Goal: Task Accomplishment & Management: Use online tool/utility

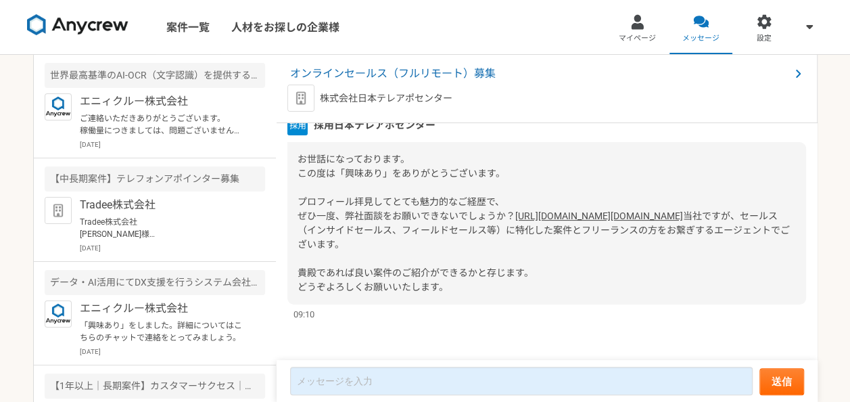
click at [439, 166] on div "お世話になっております。 この度は「興味あり」をありがとうございます。 プロフィール拝見してとても魅力的なご経歴で、 ぜひ一度、弊社面談をお願いできないでしょ…" at bounding box center [546, 223] width 519 height 162
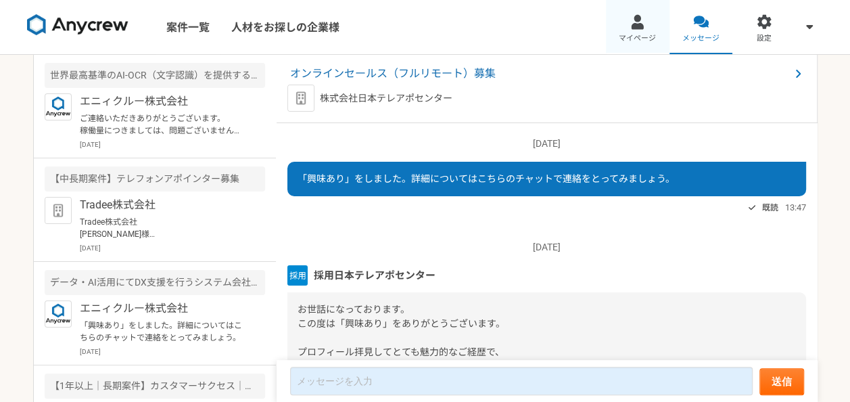
click at [634, 38] on span "マイページ" at bounding box center [637, 38] width 37 height 11
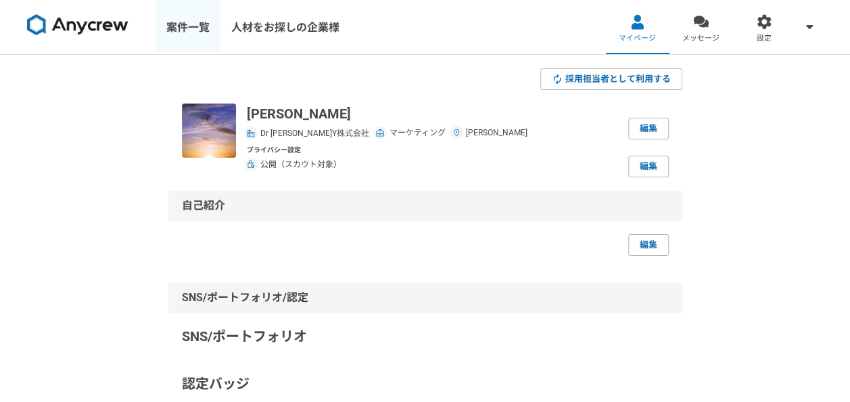
click at [186, 33] on link "案件一覧" at bounding box center [187, 27] width 65 height 54
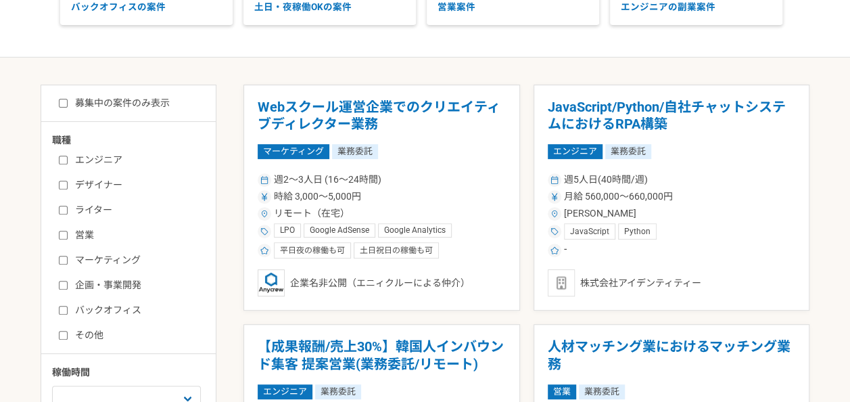
scroll to position [256, 0]
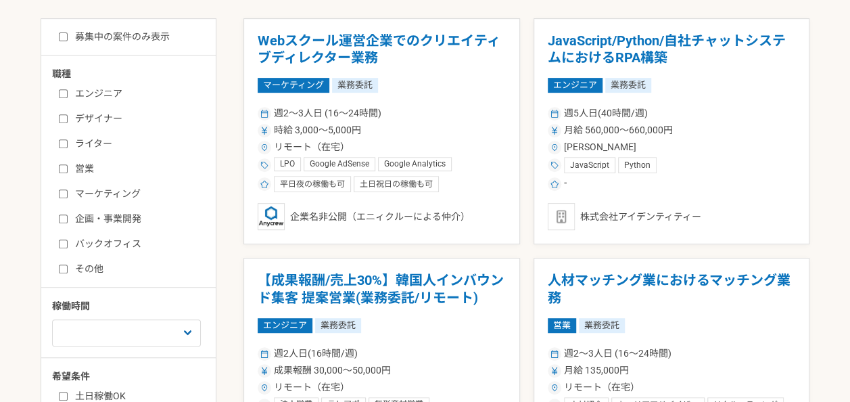
click at [110, 173] on label "営業" at bounding box center [136, 169] width 155 height 14
click at [68, 173] on input "営業" at bounding box center [63, 168] width 9 height 9
checkbox input "true"
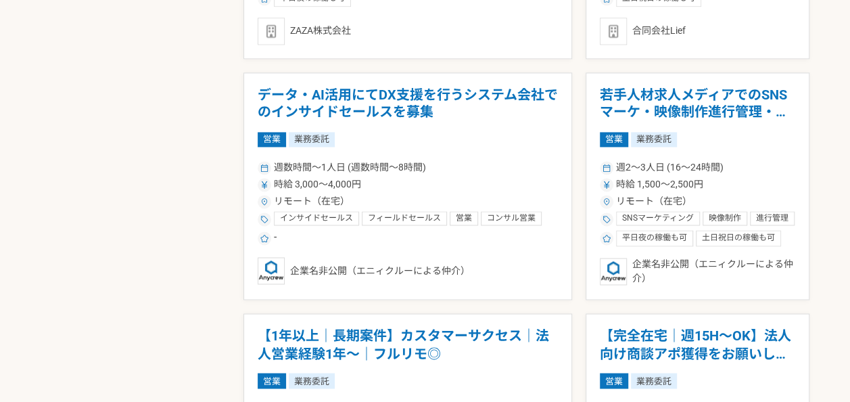
scroll to position [926, 0]
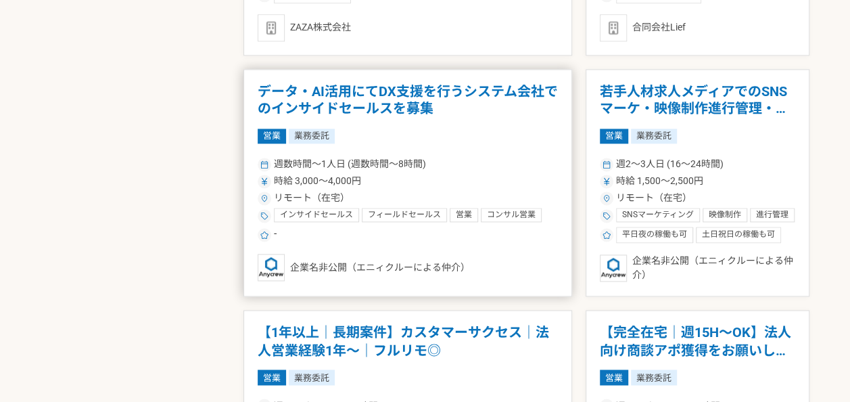
click at [466, 113] on h1 "データ・AI活用にてDX支援を行うシステム会社でのインサイドセールスを募集" at bounding box center [408, 100] width 300 height 34
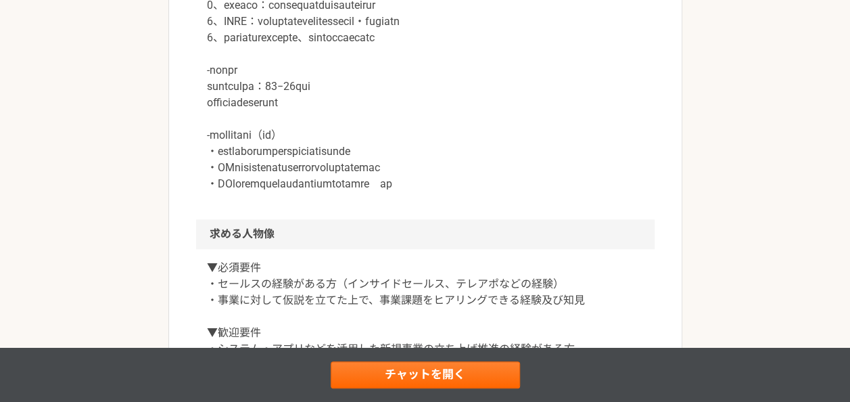
scroll to position [902, 0]
